Goal: Feedback & Contribution: Leave review/rating

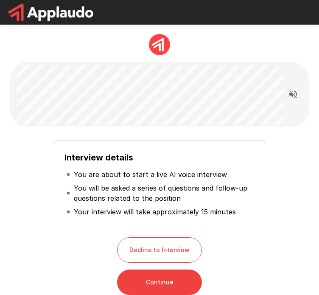
click at [137, 287] on button "Continue" at bounding box center [159, 281] width 85 height 25
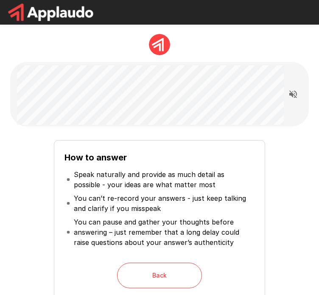
click at [47, 140] on div "How to answer Speak naturally and provide as much detail as possible - your ide…" at bounding box center [160, 232] width 292 height 198
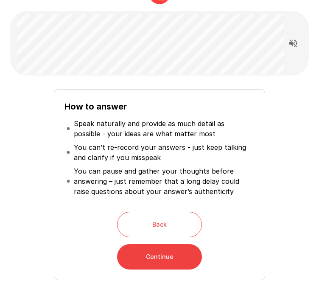
scroll to position [107, 0]
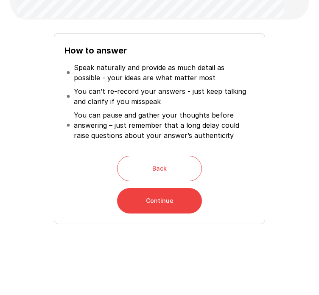
click at [142, 200] on button "Continue" at bounding box center [159, 200] width 85 height 25
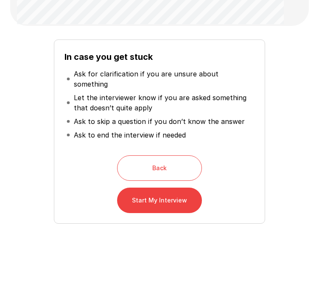
scroll to position [90, 0]
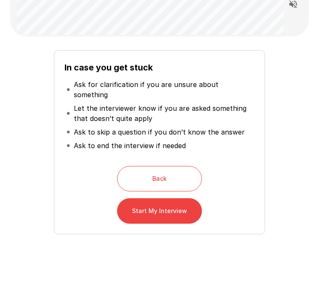
click at [148, 201] on button "Start My Interview" at bounding box center [159, 210] width 85 height 25
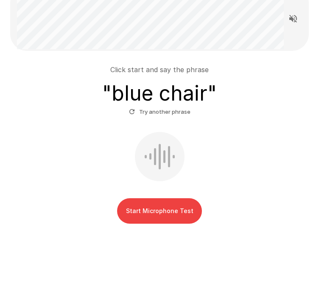
scroll to position [75, 0]
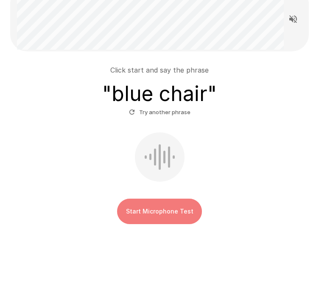
click at [171, 209] on button "Start Microphone Test" at bounding box center [159, 210] width 85 height 25
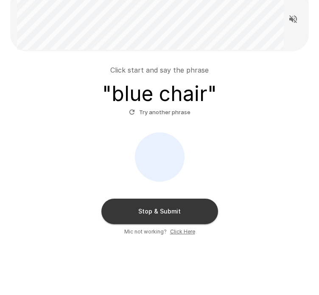
click at [181, 212] on button "Stop & Submit" at bounding box center [159, 210] width 117 height 25
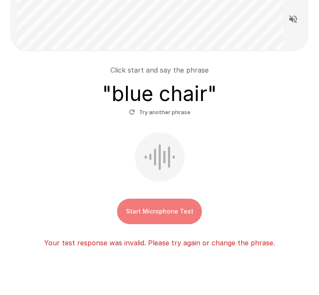
click at [166, 207] on button "Start Microphone Test" at bounding box center [159, 210] width 85 height 25
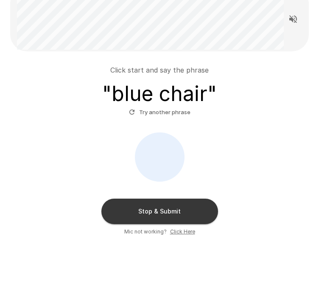
drag, startPoint x: 166, startPoint y: 207, endPoint x: 178, endPoint y: 208, distance: 12.3
click at [178, 208] on button "Stop & Submit" at bounding box center [159, 210] width 117 height 25
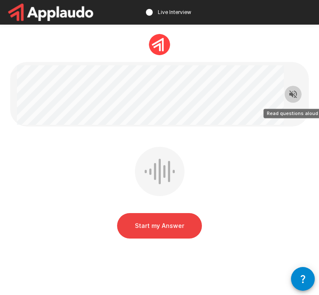
click at [293, 95] on icon "Read questions aloud" at bounding box center [293, 94] width 8 height 8
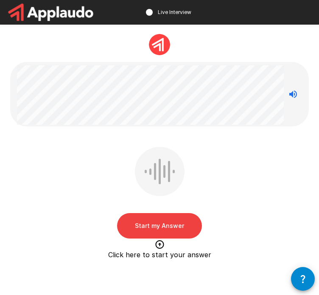
click at [163, 224] on button "Start my Answer" at bounding box center [159, 225] width 85 height 25
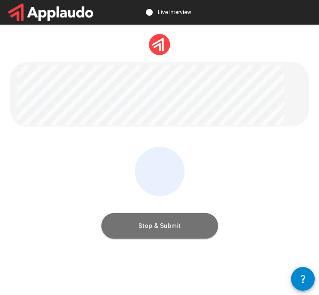
click at [163, 224] on button "Stop & Submit" at bounding box center [159, 225] width 117 height 25
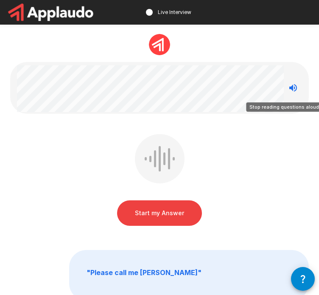
click at [293, 87] on icon "Stop reading questions aloud" at bounding box center [293, 88] width 10 height 10
click at [293, 87] on icon "Read questions aloud" at bounding box center [293, 88] width 10 height 10
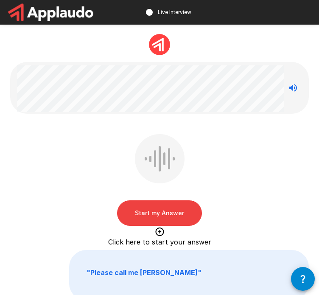
click at [83, 213] on div "Start my Answer Click here to start your answer" at bounding box center [159, 181] width 298 height 95
click at [293, 88] on icon "Stop reading questions aloud" at bounding box center [293, 88] width 10 height 10
click at [293, 88] on icon "Read questions aloud" at bounding box center [293, 88] width 8 height 8
click at [146, 219] on button "Start my Answer" at bounding box center [159, 212] width 85 height 25
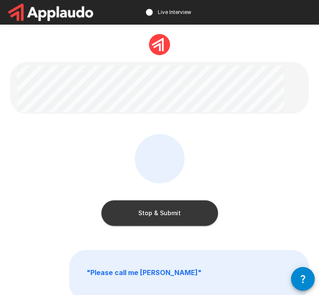
click at [170, 206] on button "Stop & Submit" at bounding box center [159, 212] width 117 height 25
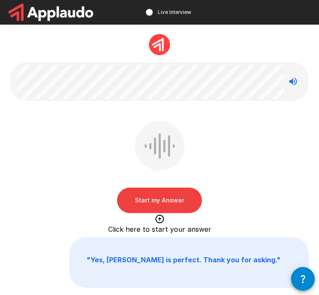
click at [155, 201] on button "Start my Answer" at bounding box center [159, 199] width 85 height 25
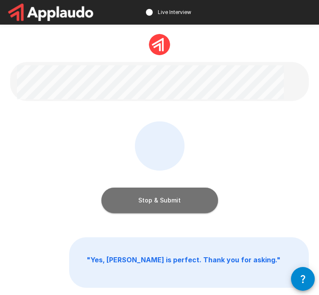
click at [170, 195] on button "Stop & Submit" at bounding box center [159, 199] width 117 height 25
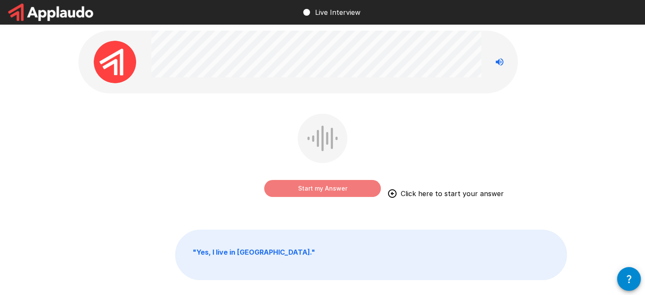
click at [319, 188] on button "Start my Answer" at bounding box center [322, 188] width 117 height 17
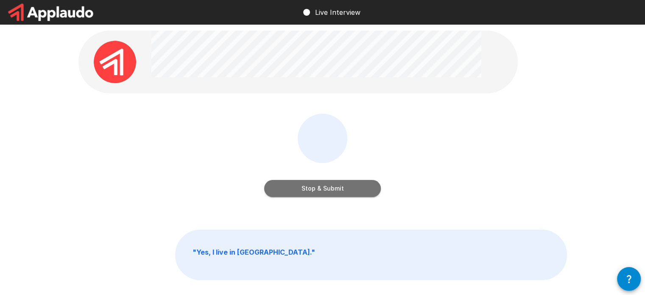
click at [319, 188] on button "Stop & Submit" at bounding box center [322, 188] width 117 height 17
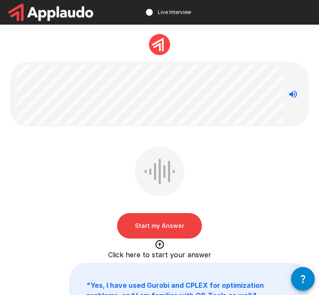
click at [156, 222] on button "Start my Answer" at bounding box center [159, 225] width 85 height 25
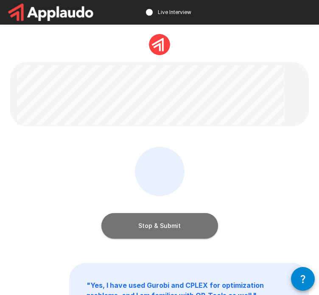
drag, startPoint x: 156, startPoint y: 222, endPoint x: 146, endPoint y: 222, distance: 9.3
click at [146, 222] on button "Stop & Submit" at bounding box center [159, 225] width 117 height 25
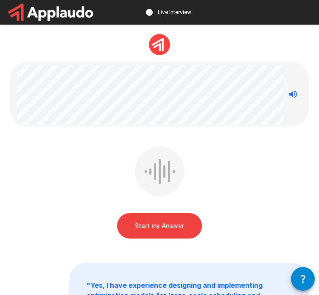
scroll to position [5, 0]
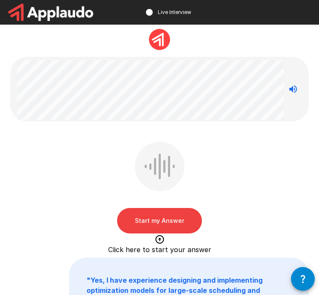
click at [165, 217] on button "Start my Answer" at bounding box center [159, 220] width 85 height 25
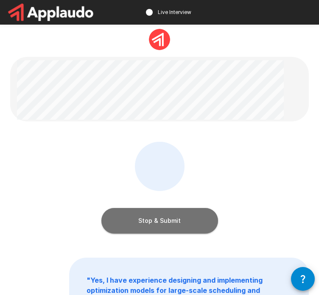
click at [165, 217] on button "Stop & Submit" at bounding box center [159, 220] width 117 height 25
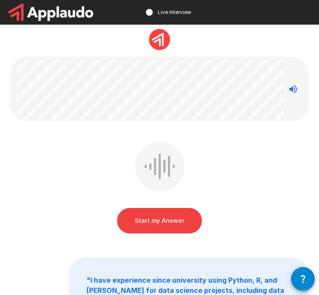
click at [159, 217] on button "Start my Answer" at bounding box center [159, 220] width 85 height 25
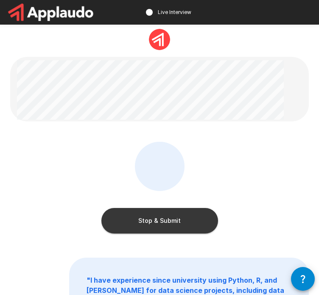
click at [159, 217] on button "Stop & Submit" at bounding box center [159, 220] width 117 height 25
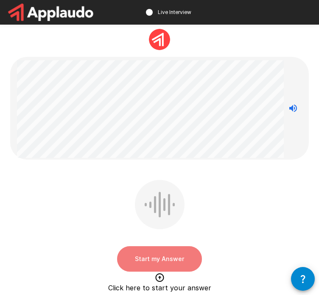
click at [141, 253] on button "Start my Answer" at bounding box center [159, 258] width 85 height 25
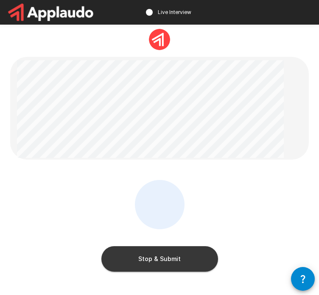
click at [149, 259] on button "Stop & Submit" at bounding box center [159, 258] width 117 height 25
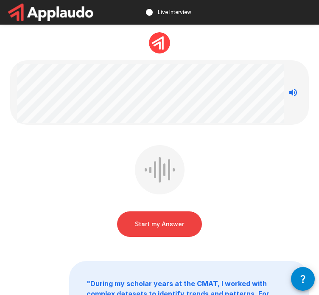
scroll to position [0, 0]
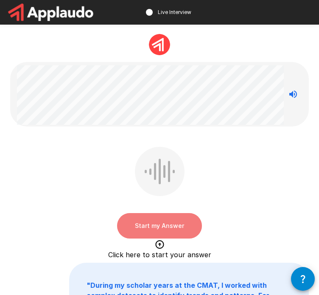
click at [163, 225] on button "Start my Answer" at bounding box center [159, 225] width 85 height 25
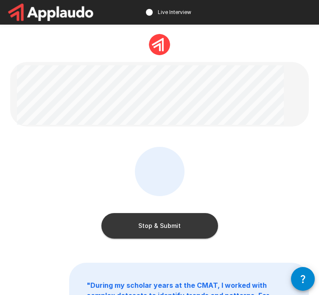
click at [163, 225] on button "Stop & Submit" at bounding box center [159, 225] width 117 height 25
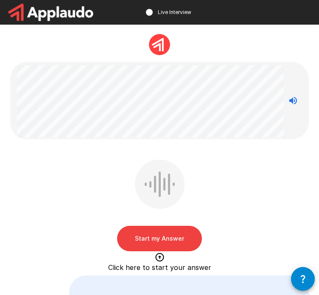
click at [146, 230] on button "Start my Answer" at bounding box center [159, 238] width 85 height 25
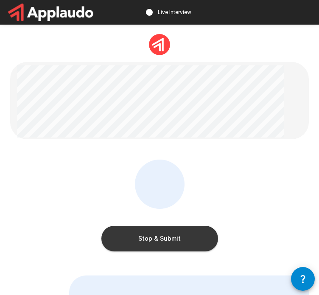
click at [146, 230] on button "Stop & Submit" at bounding box center [159, 238] width 117 height 25
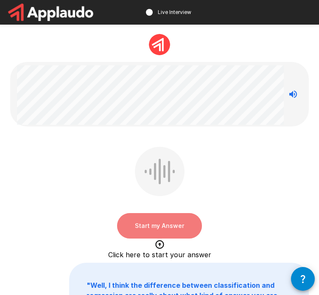
click at [161, 225] on button "Start my Answer" at bounding box center [159, 225] width 85 height 25
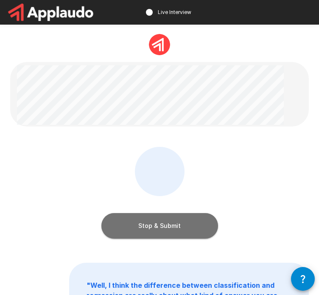
click at [161, 225] on button "Stop & Submit" at bounding box center [159, 225] width 117 height 25
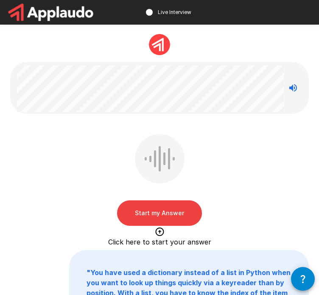
click at [162, 215] on button "Start my Answer" at bounding box center [159, 212] width 85 height 25
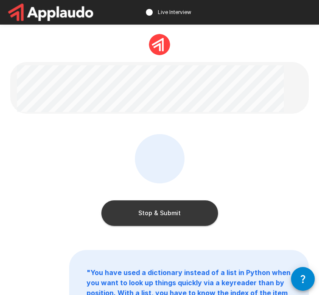
click at [162, 215] on button "Stop & Submit" at bounding box center [159, 212] width 117 height 25
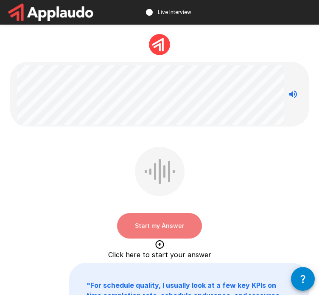
click at [153, 224] on button "Start my Answer" at bounding box center [159, 225] width 85 height 25
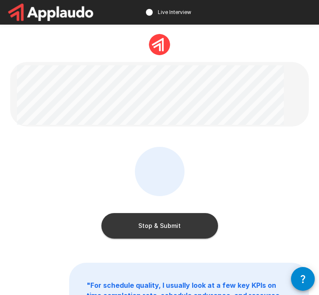
click at [153, 224] on button "Stop & Submit" at bounding box center [159, 225] width 117 height 25
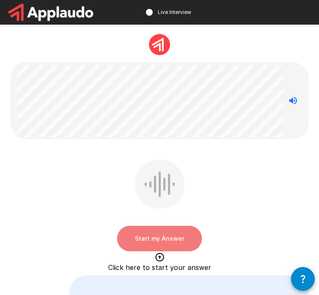
click at [163, 234] on button "Start my Answer" at bounding box center [159, 238] width 85 height 25
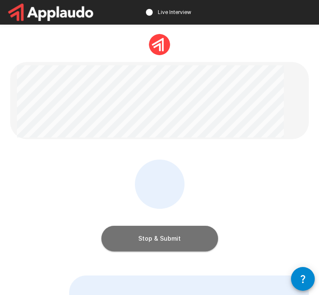
click at [163, 234] on button "Stop & Submit" at bounding box center [159, 238] width 117 height 25
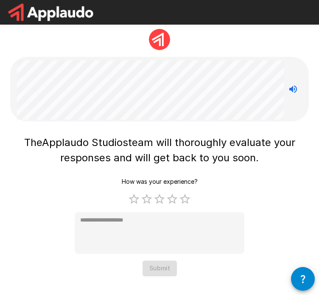
scroll to position [5, 0]
click at [181, 201] on label "5 Stars" at bounding box center [185, 198] width 13 height 13
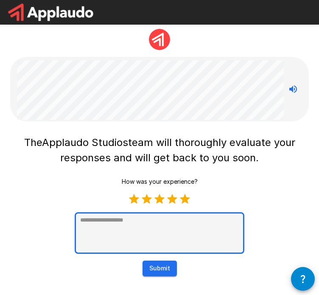
click at [166, 226] on textarea at bounding box center [160, 233] width 170 height 42
type textarea "*"
type textarea "**"
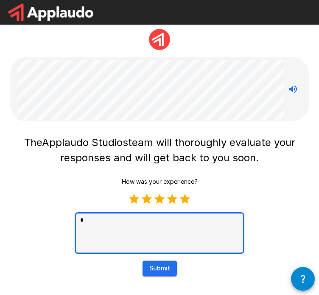
type textarea "*"
type textarea "***"
type textarea "*"
type textarea "****"
type textarea "*"
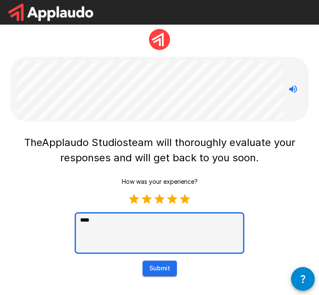
type textarea "****"
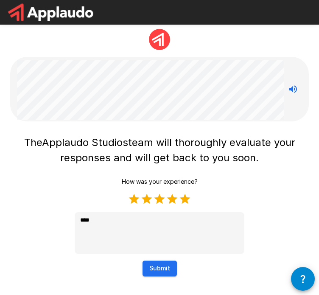
type textarea "*"
click at [154, 274] on button "Submit" at bounding box center [159, 268] width 34 height 16
